Goal: Find specific page/section: Find specific page/section

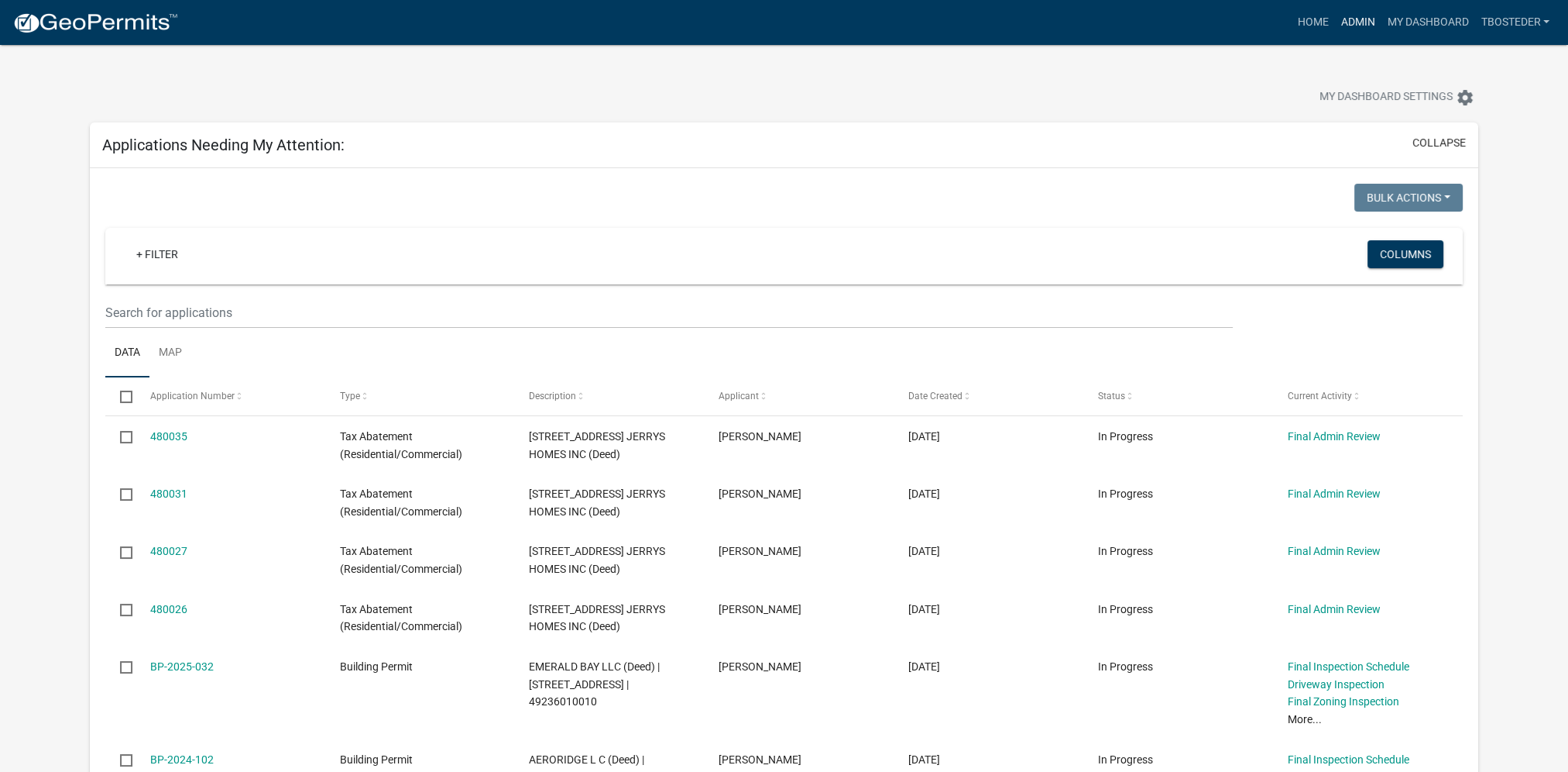
click at [1351, 26] on link "Admin" at bounding box center [1357, 22] width 46 height 29
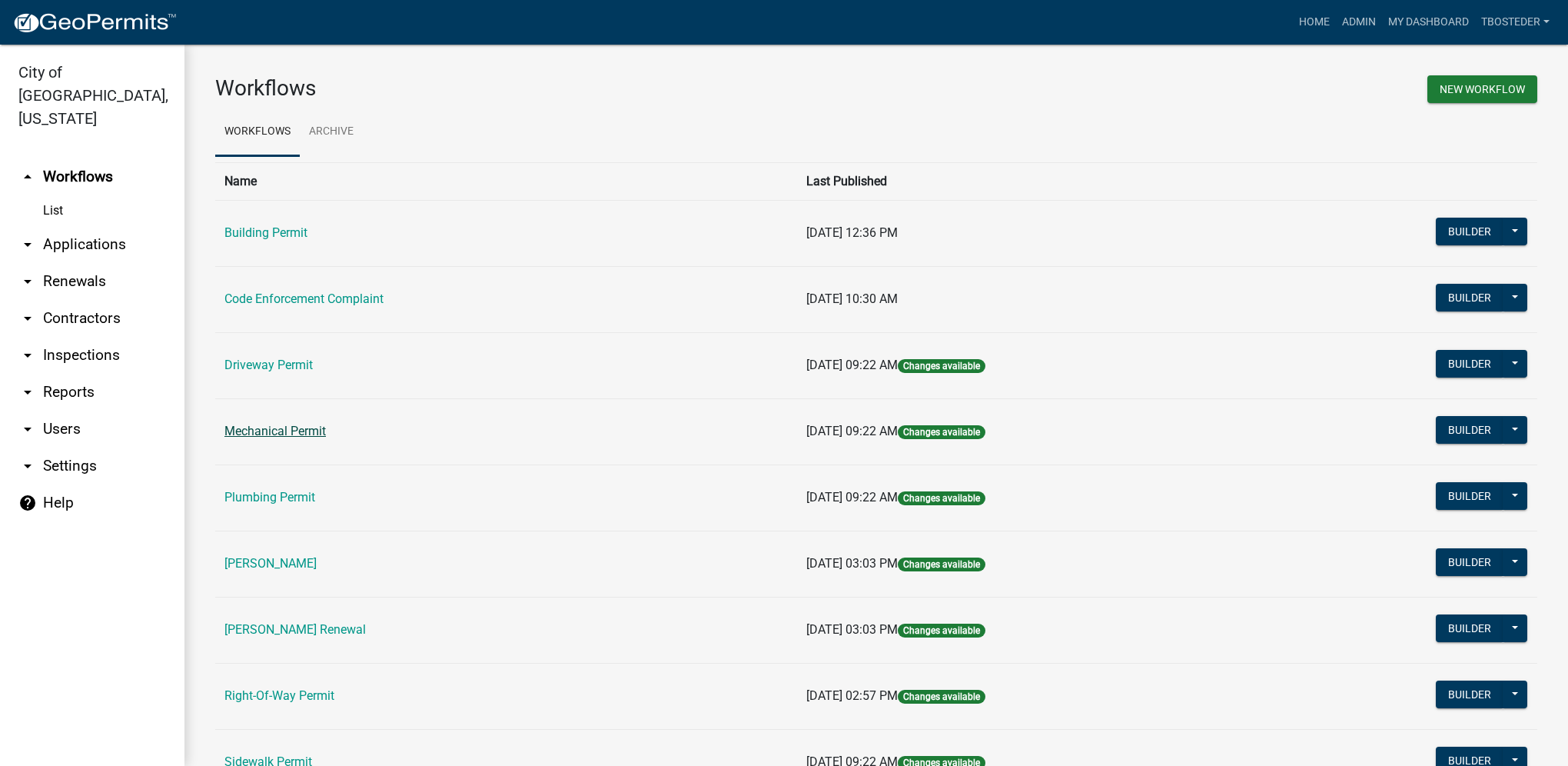
click at [310, 431] on link "Mechanical Permit" at bounding box center [275, 431] width 101 height 15
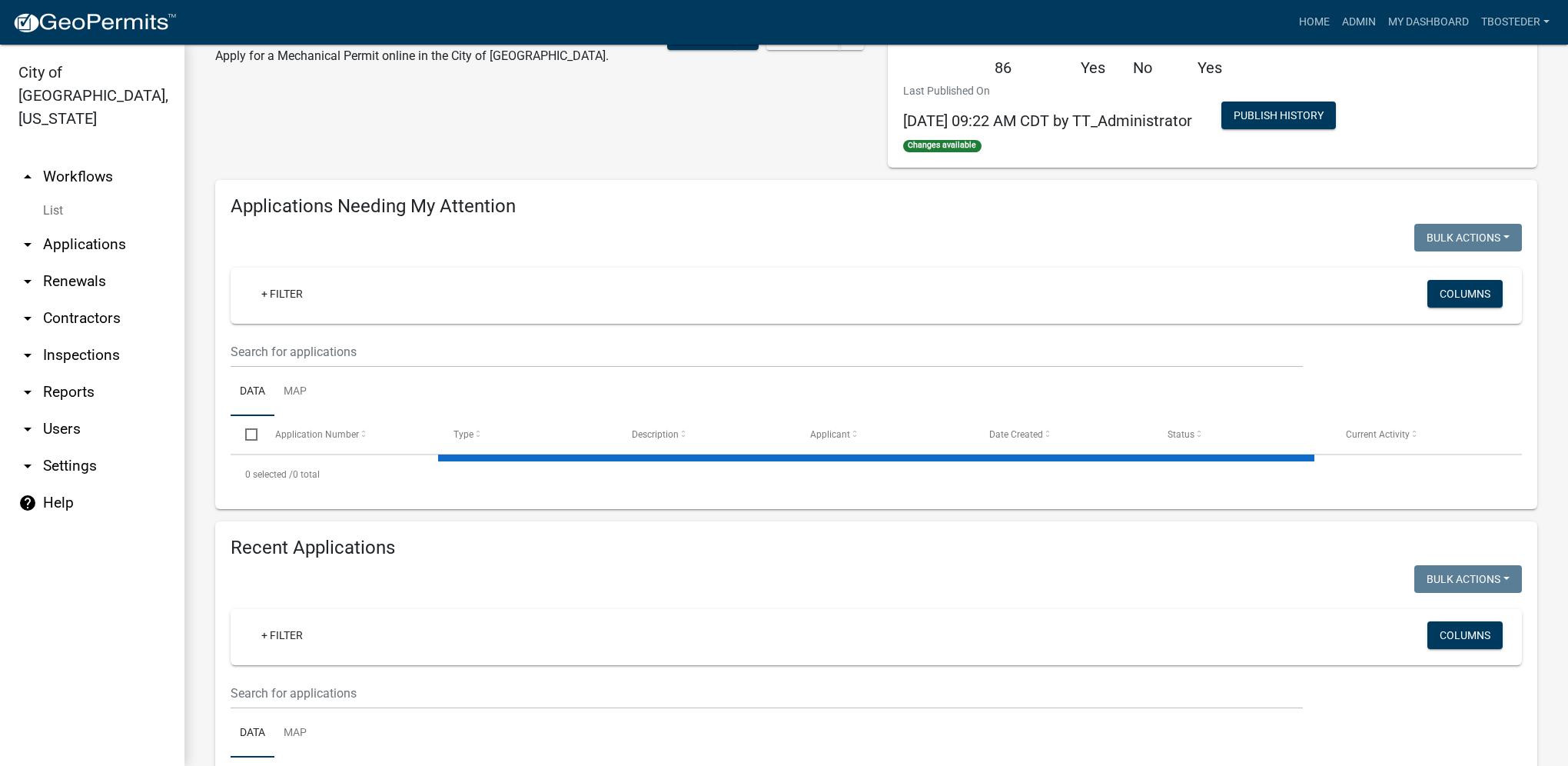
select select "1: 25"
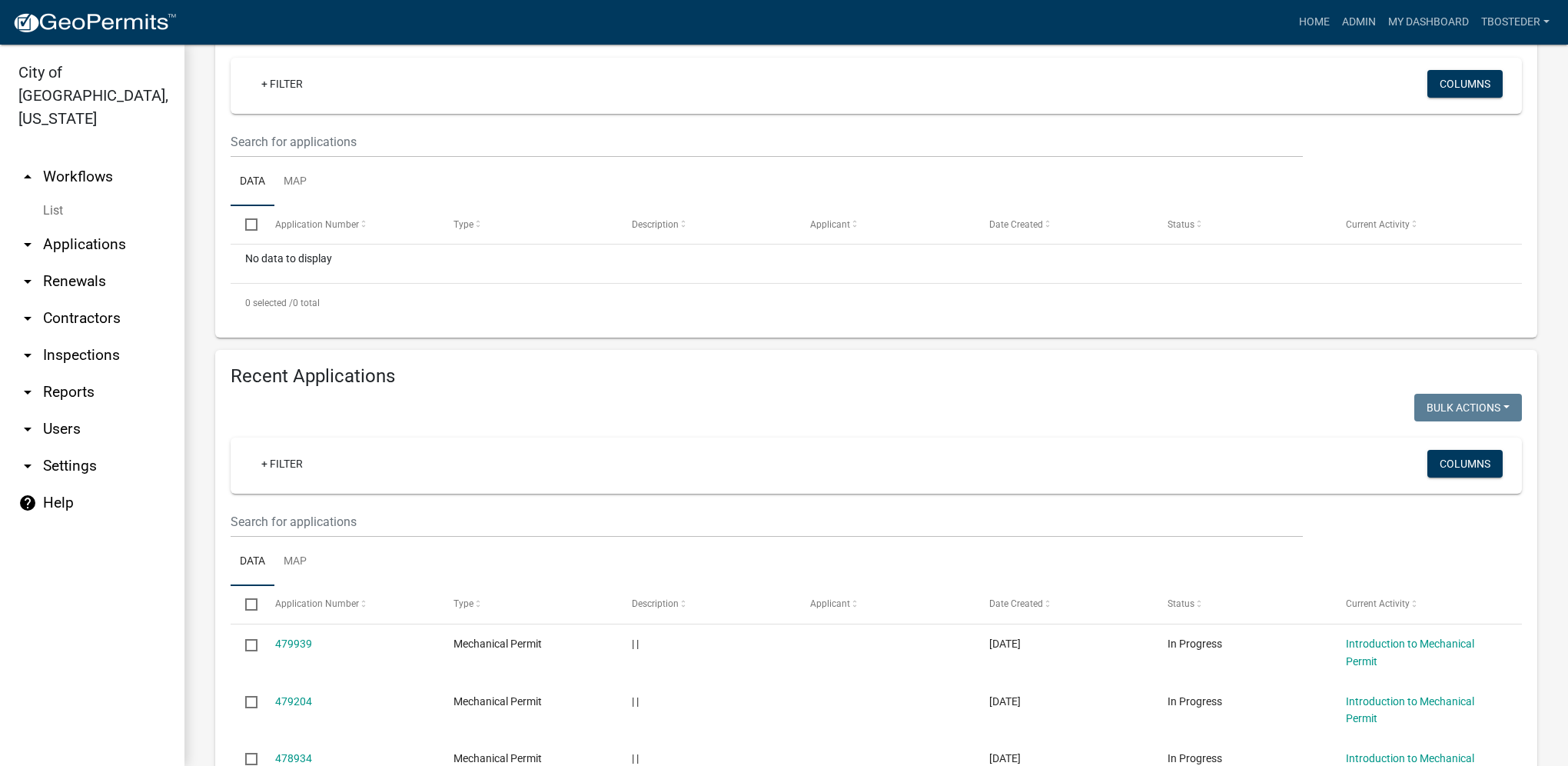
scroll to position [292, 0]
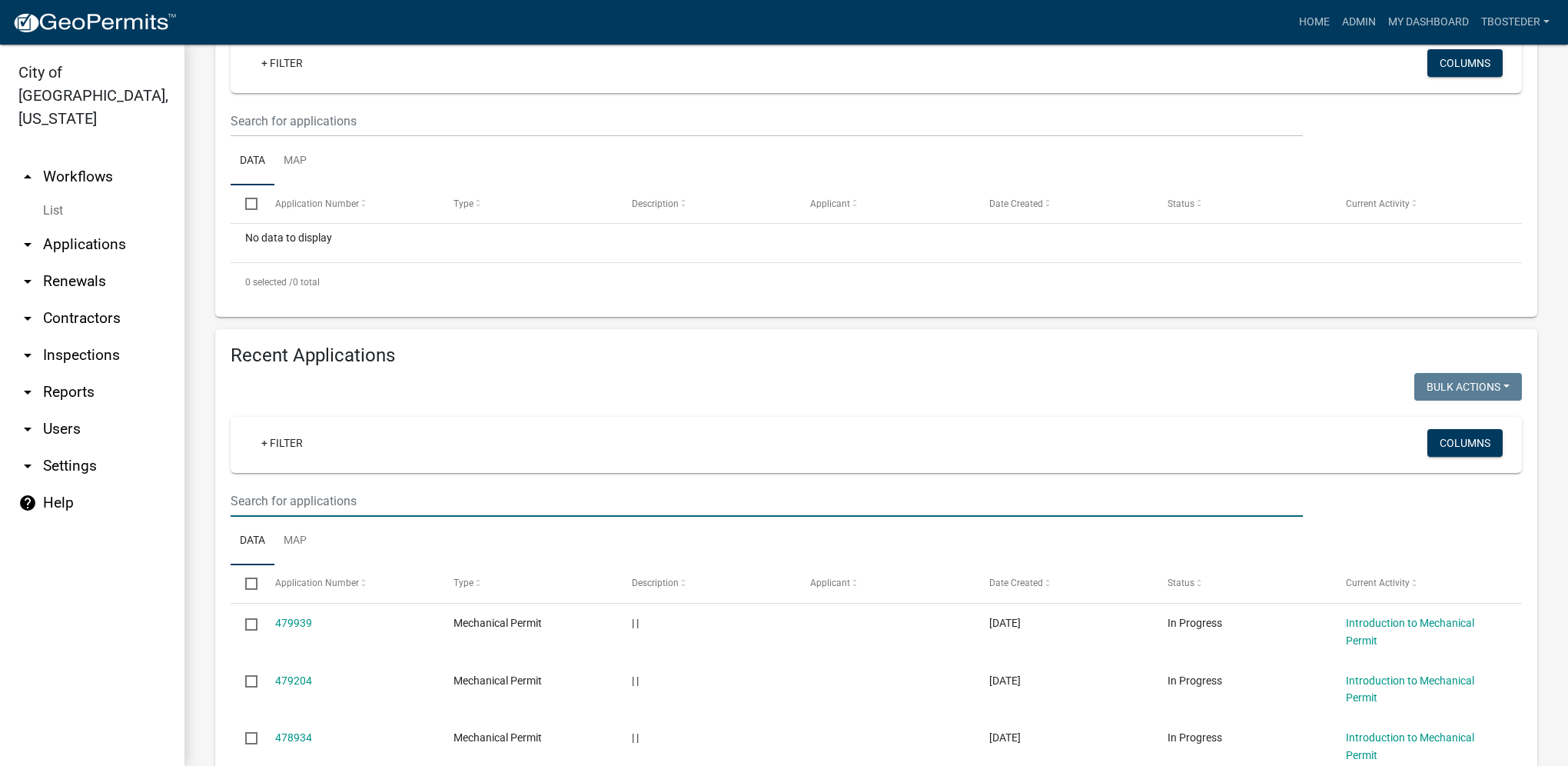
click at [308, 495] on input "text" at bounding box center [767, 501] width 1072 height 31
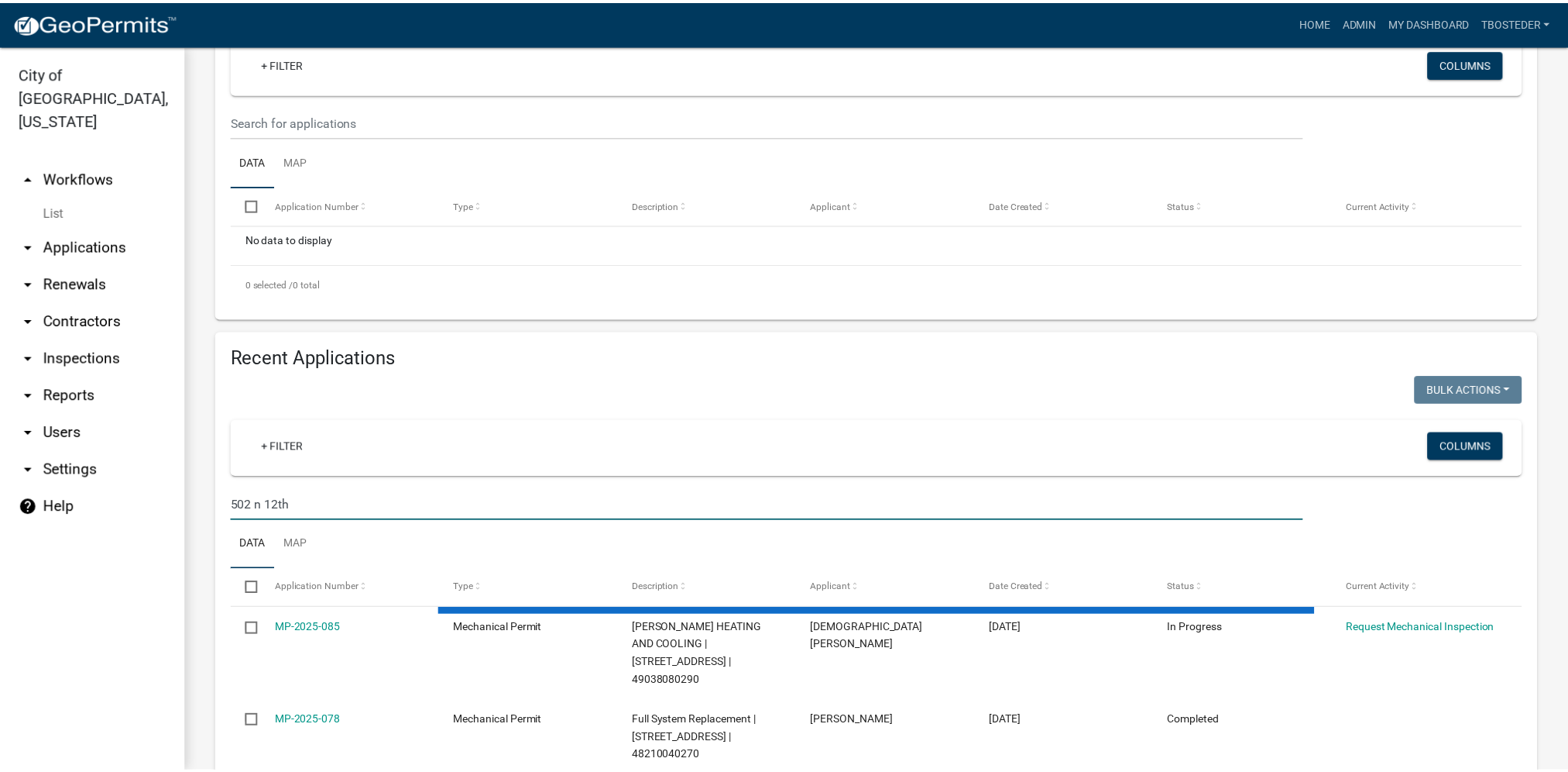
scroll to position [278, 0]
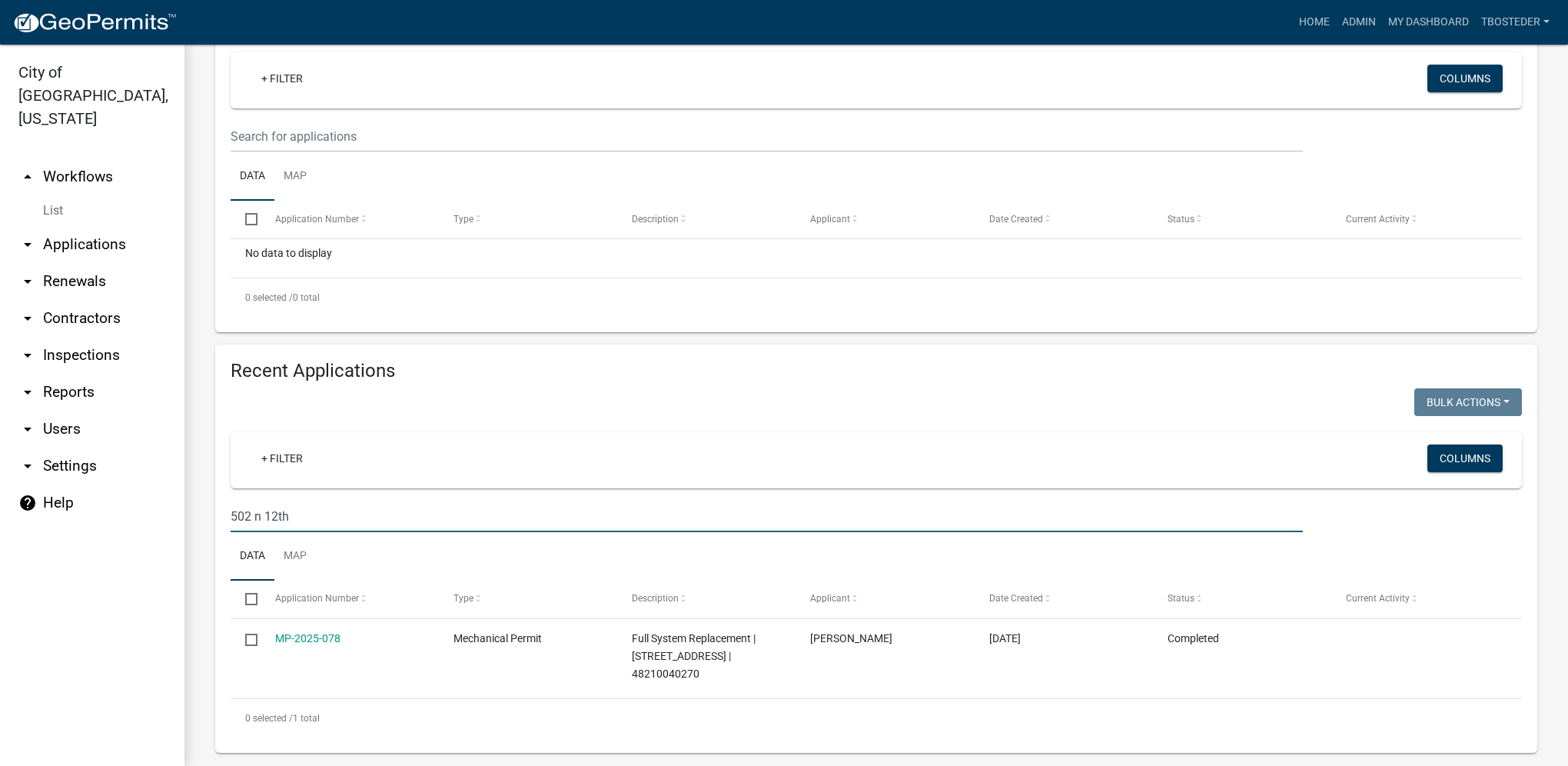
type input "502 n 12th"
click at [1445, 7] on link "My Dashboard" at bounding box center [1428, 21] width 93 height 29
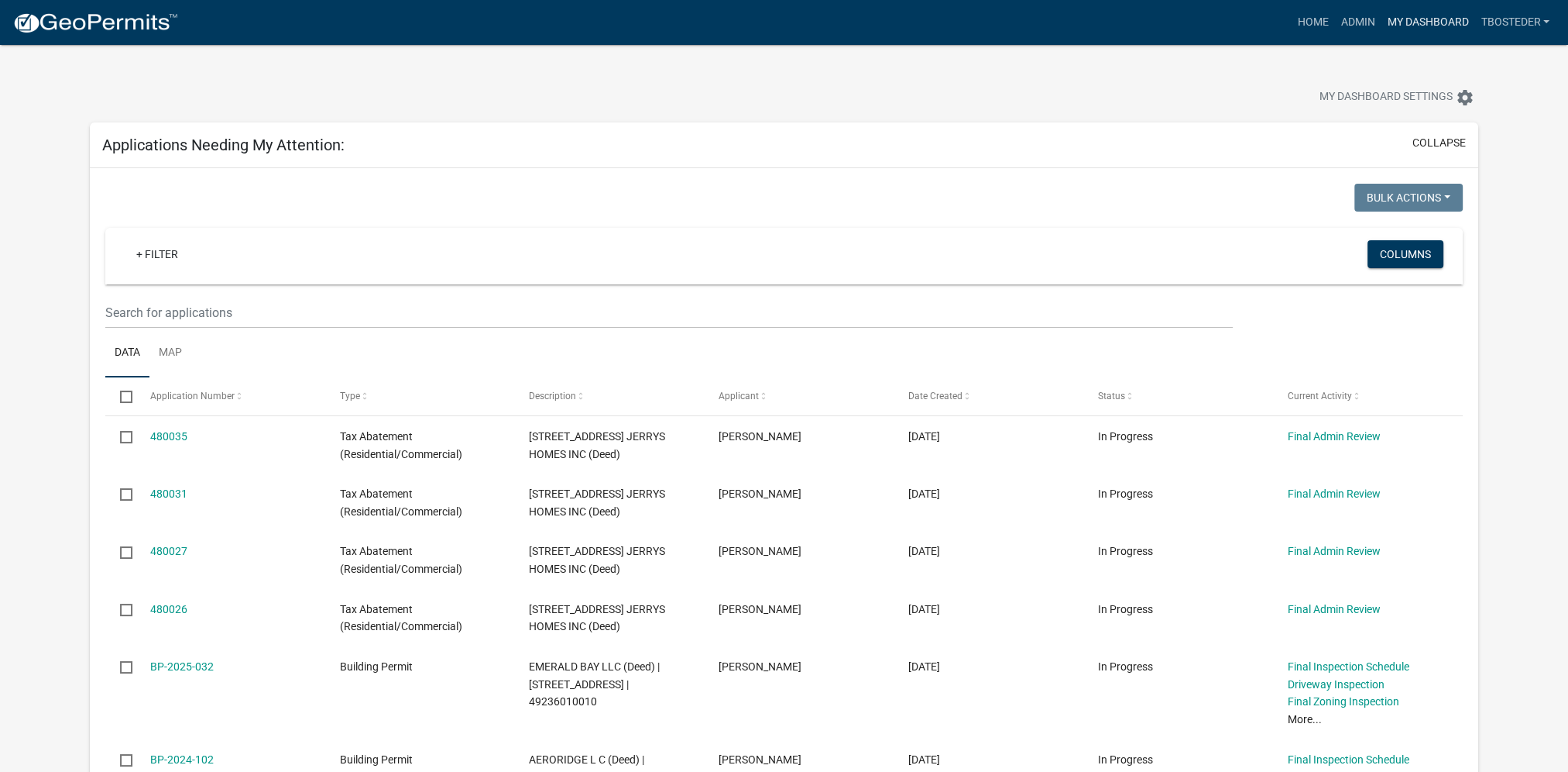
click at [1381, 13] on link "My Dashboard" at bounding box center [1427, 22] width 94 height 29
click at [1361, 22] on link "Admin" at bounding box center [1357, 22] width 46 height 29
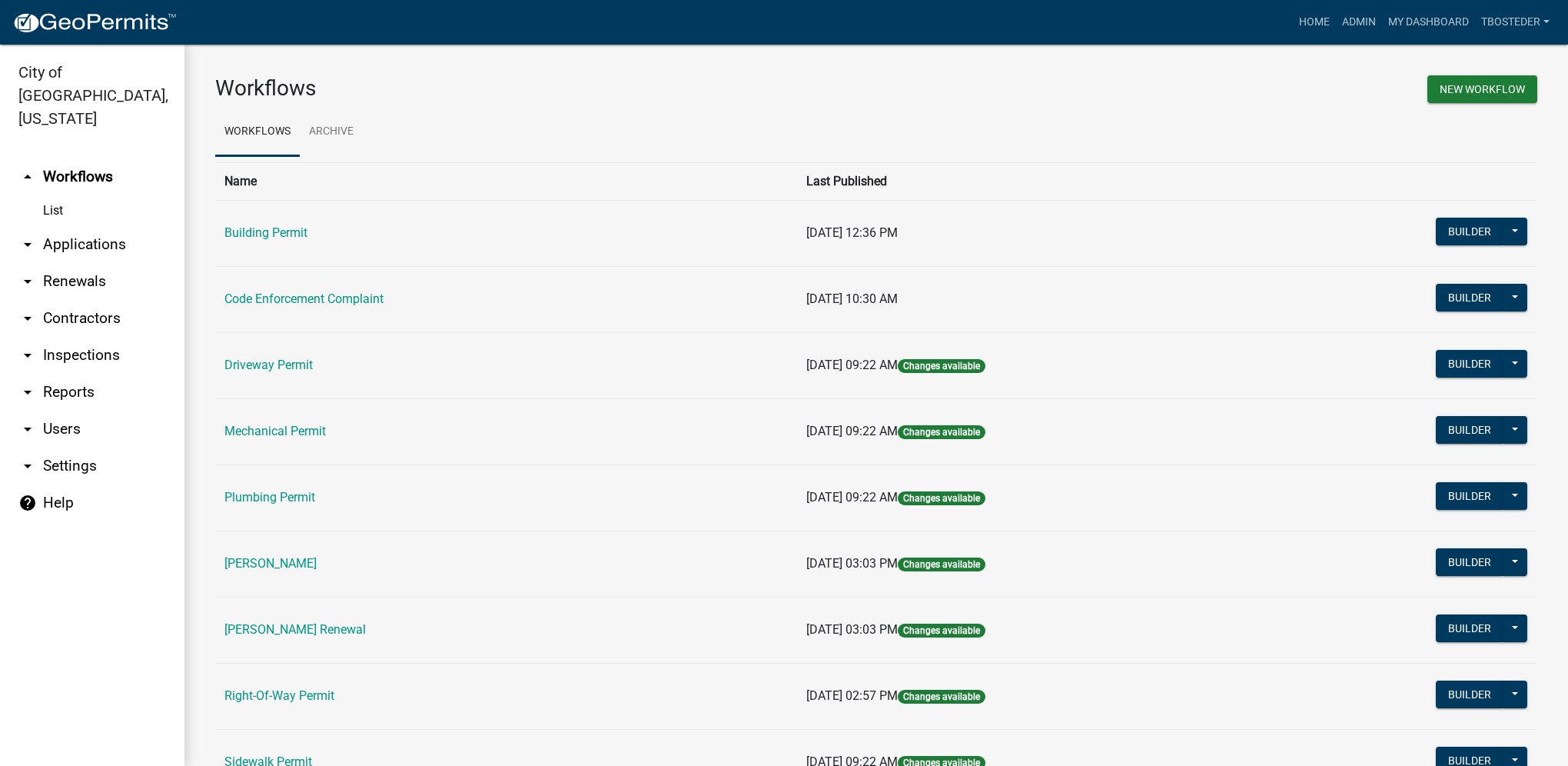
click at [259, 225] on td "Building Permit" at bounding box center [506, 233] width 582 height 66
click at [259, 233] on link "Building Permit" at bounding box center [266, 232] width 83 height 15
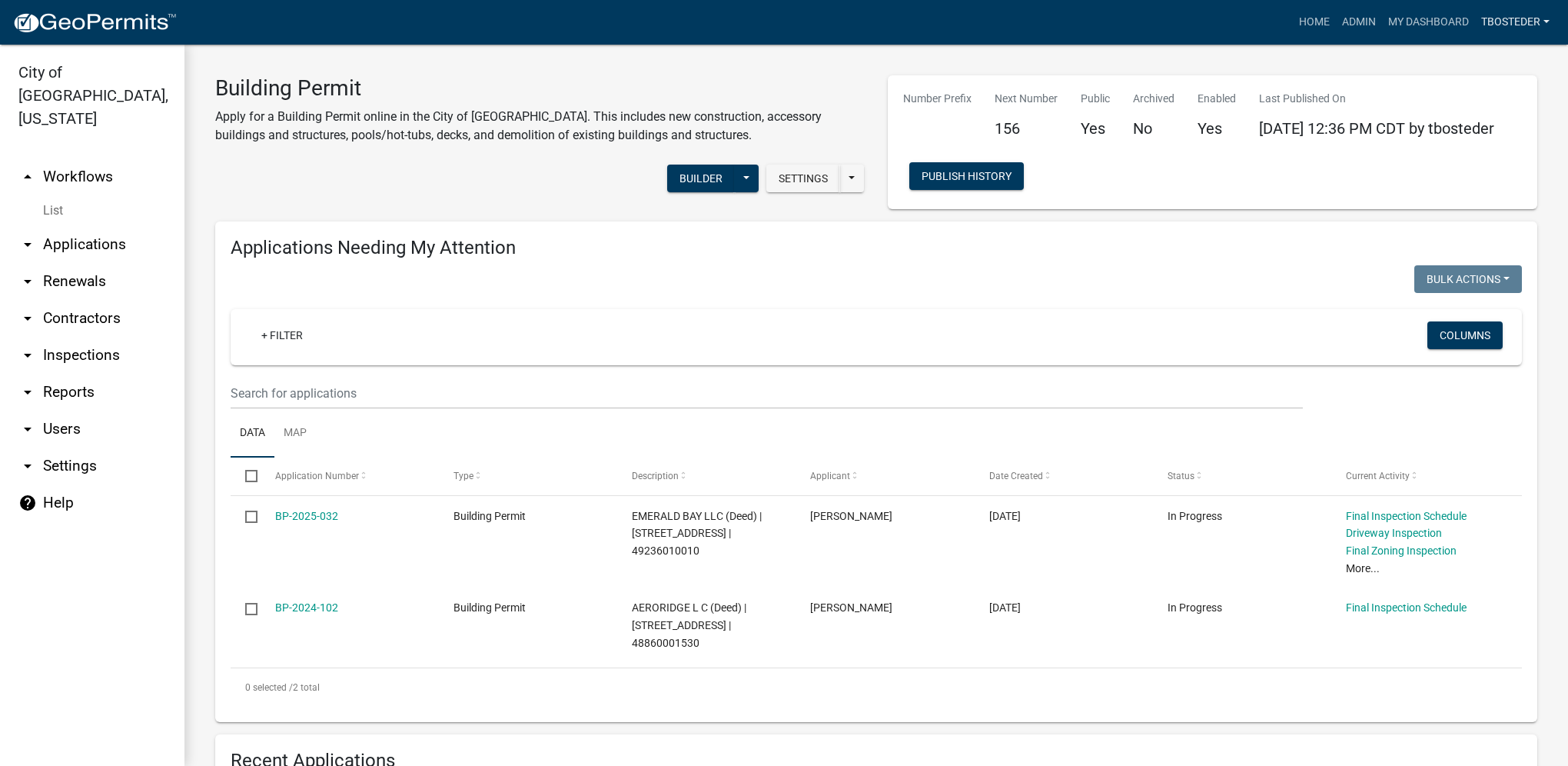
select select "1: 25"
click at [1450, 29] on link "My Dashboard" at bounding box center [1428, 21] width 93 height 29
